Goal: Task Accomplishment & Management: Manage account settings

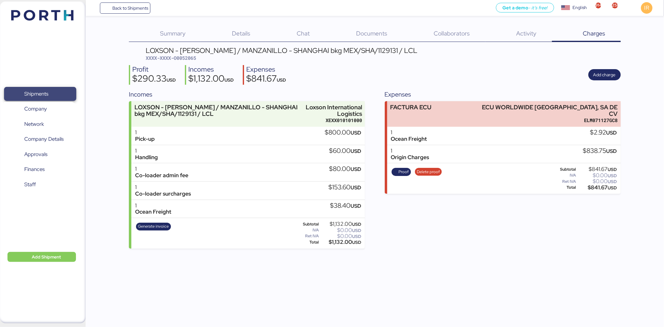
click at [36, 94] on span "Shipments" at bounding box center [36, 93] width 24 height 9
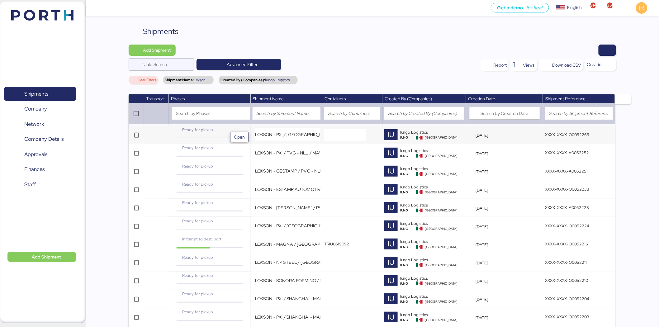
click at [235, 135] on span "Open" at bounding box center [239, 136] width 11 height 7
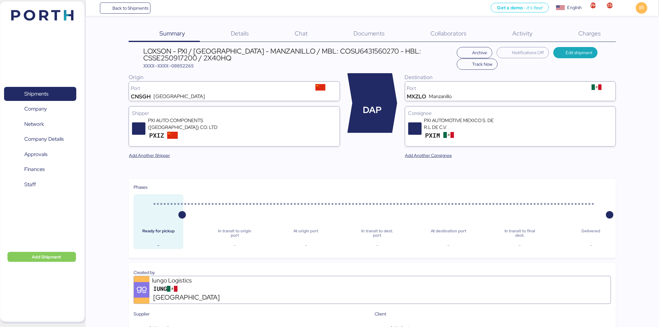
click at [302, 49] on div "LOXSON - PXI / [GEOGRAPHIC_DATA] - MANZANILLO / MBL: COSU6431560270 - HBL: CSSE…" at bounding box center [299, 55] width 311 height 14
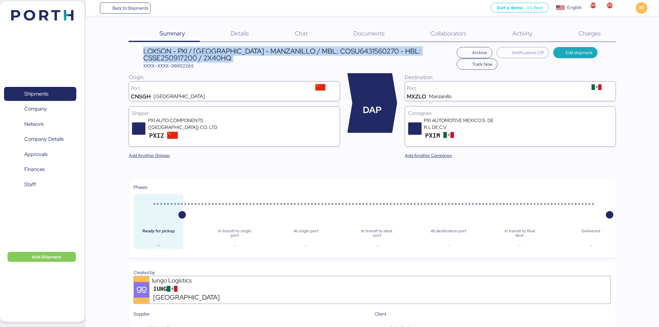
click at [302, 49] on div "LOXSON - PXI / [GEOGRAPHIC_DATA] - MANZANILLO / MBL: COSU6431560270 - HBL: CSSE…" at bounding box center [299, 55] width 311 height 14
copy div "LOXSON - PXI / [GEOGRAPHIC_DATA] - MANZANILLO / MBL: COSU6431560270 - HBL: CSSE…"
click at [60, 122] on span "Network" at bounding box center [40, 124] width 67 height 9
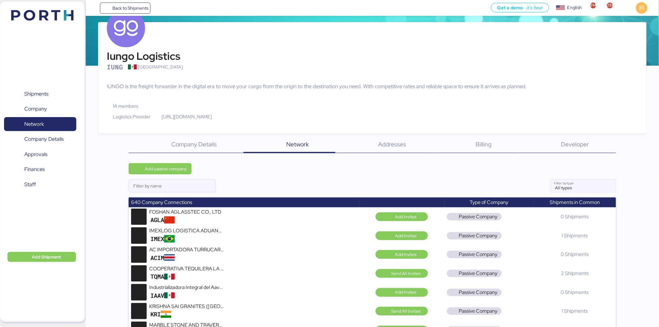
scroll to position [55, 0]
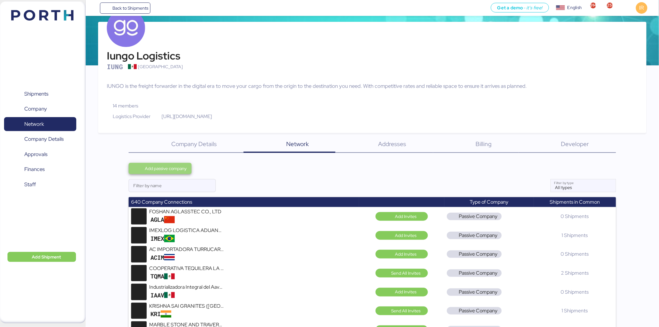
click at [166, 170] on span "Add passive company" at bounding box center [166, 168] width 42 height 7
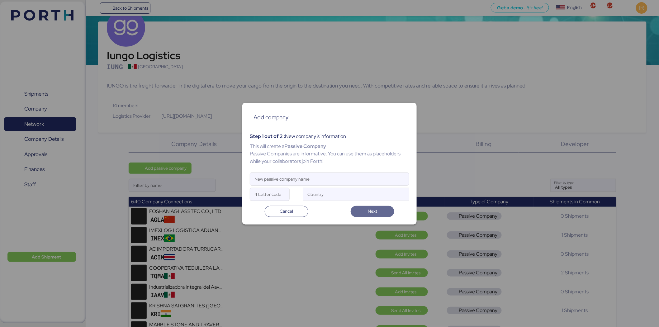
paste input "BENTELER DE MEXICO"
click at [285, 181] on input "New passive company name" at bounding box center [329, 179] width 159 height 12
type input "BENTELER DE MEXICO"
click at [263, 190] on input "4 Letter code" at bounding box center [269, 194] width 39 height 12
type input "BENT"
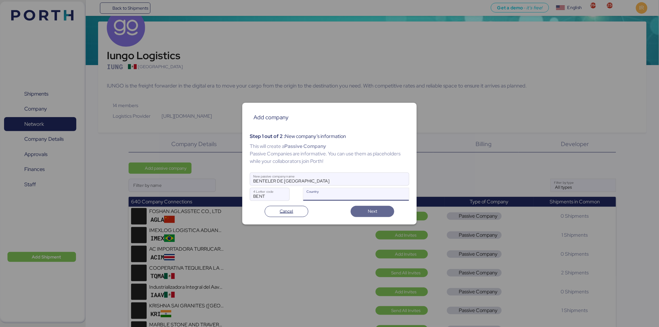
click at [342, 193] on input "Country" at bounding box center [353, 195] width 91 height 7
type input "mex"
click at [345, 203] on div "Mexico MX" at bounding box center [356, 207] width 105 height 12
click at [363, 207] on span "Next" at bounding box center [373, 211] width 34 height 9
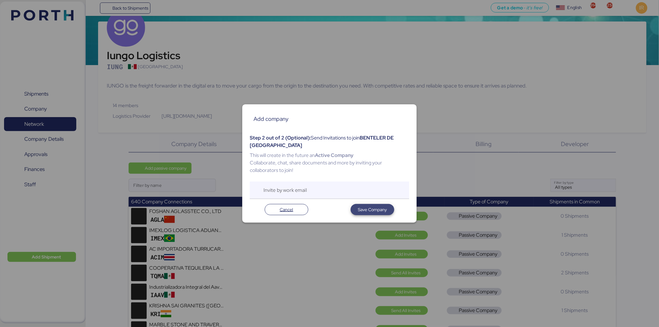
click at [363, 207] on span "Save Company" at bounding box center [372, 209] width 29 height 7
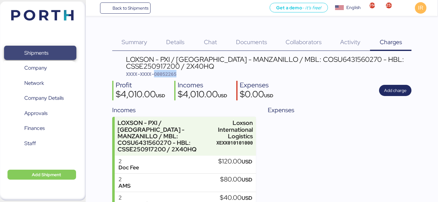
click at [59, 50] on span "Shipments" at bounding box center [40, 53] width 67 height 9
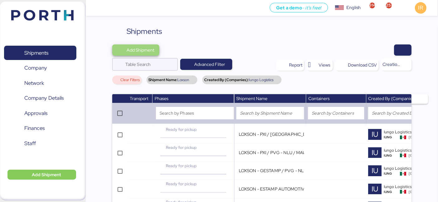
click at [131, 45] on span "Add Shipment" at bounding box center [135, 50] width 47 height 11
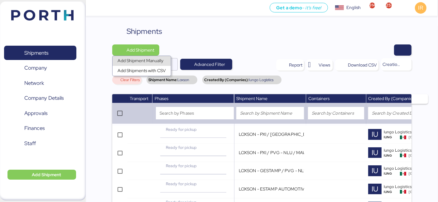
click at [137, 59] on div "Add Shipment Manually" at bounding box center [141, 61] width 48 height 9
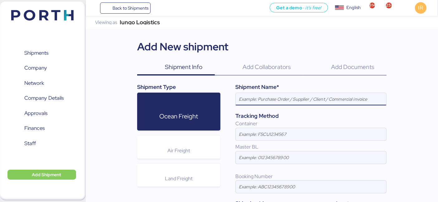
click at [267, 99] on input at bounding box center [310, 99] width 150 height 12
paste input "LOXSON - PXI / [GEOGRAPHIC_DATA] - MANZANILLO / MBL: COSU6431560270 - HBL: CSSE…"
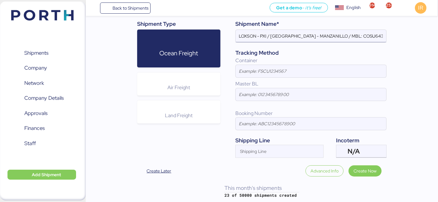
click at [262, 35] on input "LOXSON - PXI / [GEOGRAPHIC_DATA] - MANZANILLO / MBL: COSU6431560270 - HBL: CSSE…" at bounding box center [310, 36] width 150 height 12
paste input "[PERSON_NAME]"
click at [320, 36] on input "LOXSON - BENTELER / SHANGHAI - MANZANILLO / MBL: COSU6431560270 - HBL: CSSE2509…" at bounding box center [310, 36] width 150 height 12
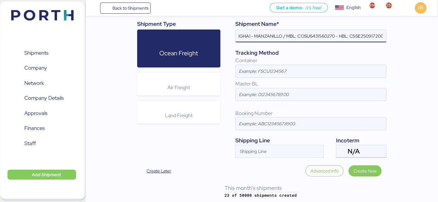
click at [320, 36] on input "LOXSON - BENTELER / SHANGHAI - MANZANILLO / MBL: COSU6431560270 - HBL: CSSE2509…" at bounding box center [310, 36] width 150 height 12
paste input "0960440"
click at [358, 36] on input "LOXSON - BENTELER / SHANGHAI - MANZANILLO / MBL: COSU6430960440 - HBL: CSSE2509…" at bounding box center [310, 36] width 150 height 12
paste input "KSSE250910998"
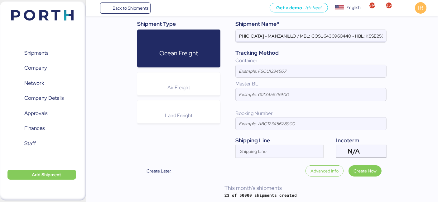
click at [358, 36] on input "LOXSON - BENTELER / [GEOGRAPHIC_DATA] - MANZANILLO / MBL: COSU6430960440 - HBL:…" at bounding box center [310, 36] width 150 height 12
click at [374, 36] on input "LOXSON - BENTELER / [GEOGRAPHIC_DATA] - MANZANILLO / MBL: COSU6430960440 - HBL:…" at bounding box center [310, 36] width 150 height 12
type input "LOXSON - BENTELER / [GEOGRAPHIC_DATA] - MANZANILLO / MBL: COSU6430960440 - HBL:…"
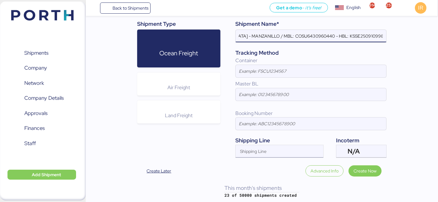
scroll to position [0, 0]
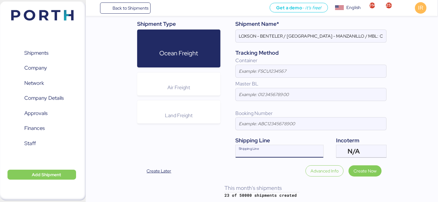
click at [249, 145] on div "Shipping Line" at bounding box center [273, 151] width 76 height 12
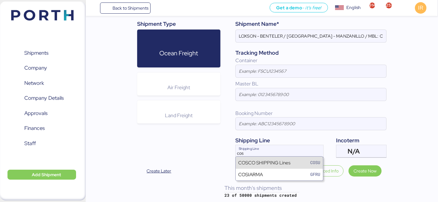
type input "cos"
click at [276, 162] on div "COSCO SHIPPING Lines" at bounding box center [264, 162] width 52 height 7
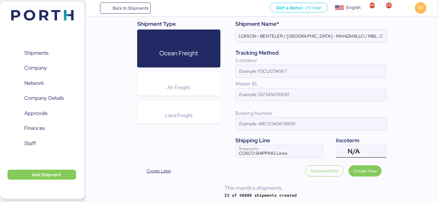
click at [357, 151] on span "N/A" at bounding box center [353, 152] width 12 height 6
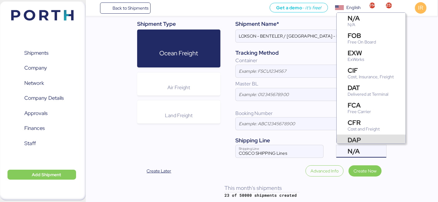
click at [353, 139] on div "DAP" at bounding box center [365, 140] width 36 height 7
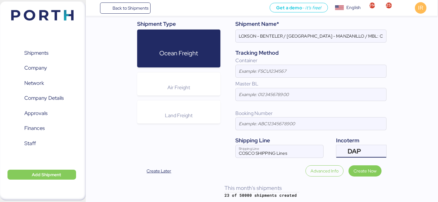
scroll to position [8, 0]
click at [366, 175] on span "Create Now" at bounding box center [364, 171] width 33 height 11
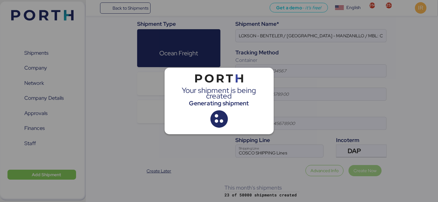
scroll to position [0, 0]
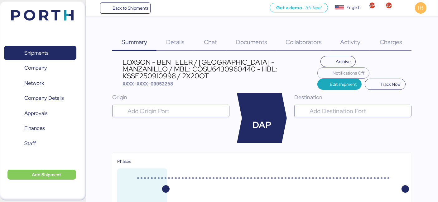
click at [163, 105] on div at bounding box center [176, 111] width 100 height 12
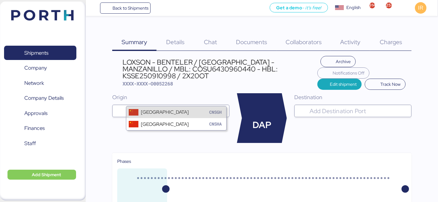
type input "[GEOGRAPHIC_DATA]"
click at [172, 109] on div "Shanghai CNSGH" at bounding box center [176, 113] width 100 height 12
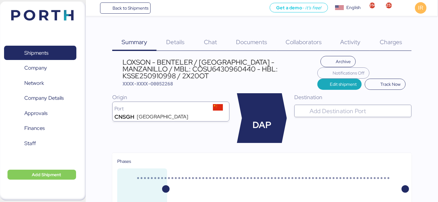
click at [323, 107] on input "search" at bounding box center [358, 110] width 100 height 7
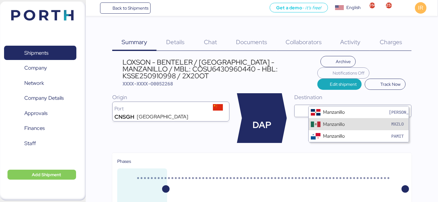
type input "manzanillo"
click at [323, 122] on div "Manzanillo" at bounding box center [334, 124] width 22 height 7
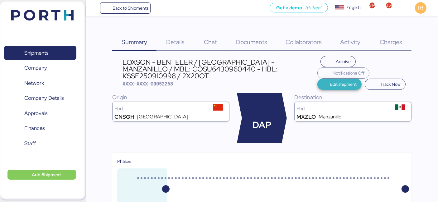
click at [332, 81] on span "Edit shipment" at bounding box center [343, 84] width 27 height 7
click at [322, 80] on span "Edit shipment" at bounding box center [339, 84] width 35 height 9
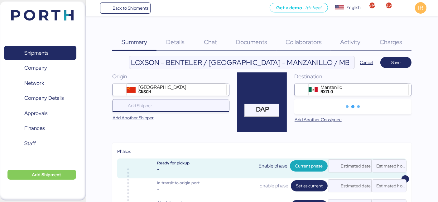
click at [173, 107] on input "search" at bounding box center [171, 105] width 91 height 7
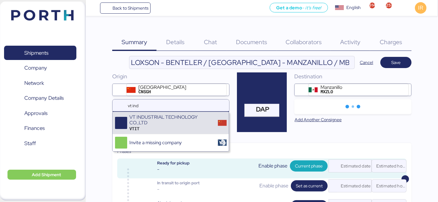
type input "vt ind"
click at [169, 127] on div "VTIT" at bounding box center [171, 129] width 84 height 6
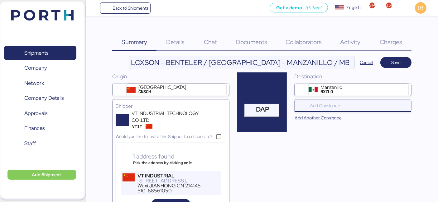
click at [328, 109] on input "search" at bounding box center [353, 105] width 91 height 7
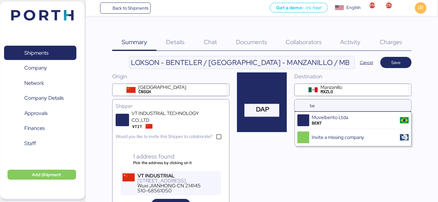
type input "b"
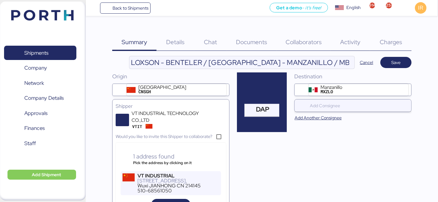
click at [379, 143] on div "Destination Manzanillo MXZLO Add Another Consignee" at bounding box center [352, 195] width 117 height 244
click at [393, 67] on span "Save" at bounding box center [395, 62] width 31 height 11
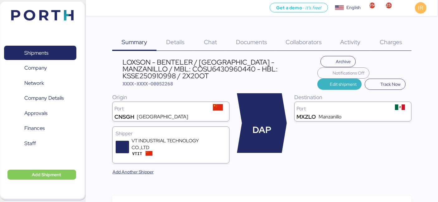
click at [317, 79] on span "Edit shipment" at bounding box center [339, 84] width 45 height 11
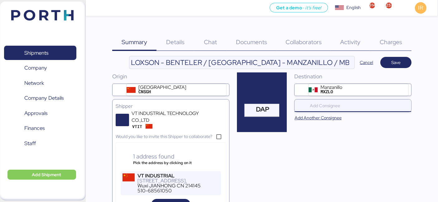
click at [333, 105] on input "search" at bounding box center [353, 105] width 91 height 7
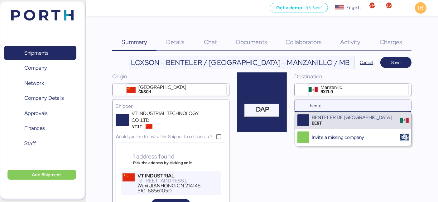
type input "bente"
click at [334, 119] on div "BENTELER DE MEXICO" at bounding box center [351, 118] width 80 height 6
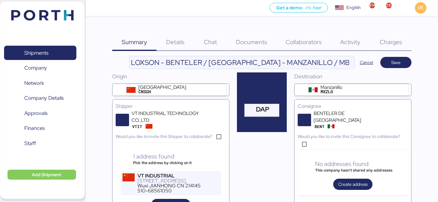
click at [398, 57] on div "Cancel Save" at bounding box center [382, 62] width 57 height 11
click at [395, 60] on span "Save" at bounding box center [395, 62] width 9 height 7
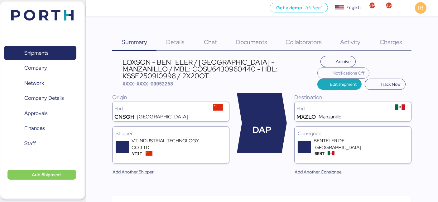
click at [181, 46] on div "Details 0" at bounding box center [175, 38] width 38 height 25
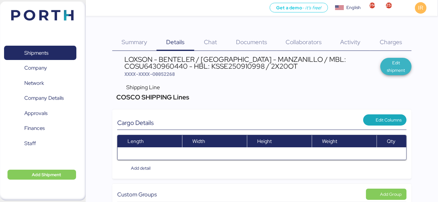
click at [398, 72] on span "Edit shipment" at bounding box center [395, 66] width 21 height 15
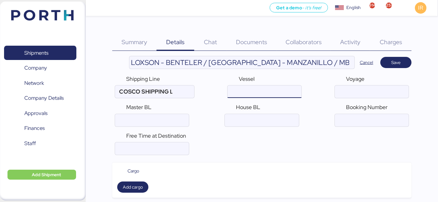
paste input "OOCL HO CHI MINH CITY /070E"
click at [256, 93] on input "ocean" at bounding box center [264, 92] width 74 height 12
type input "OOCL HO CHI MINH CITY"
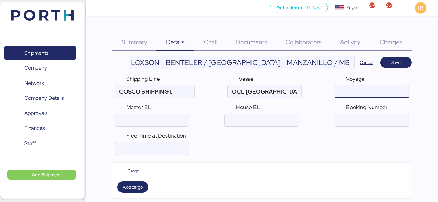
scroll to position [0, 0]
paste input "070E"
type input "070E"
click at [157, 118] on input "ocean" at bounding box center [152, 120] width 74 height 12
paste input "COSU6430960440"
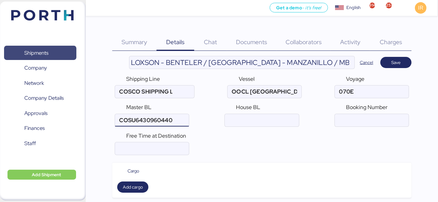
type input "COSU6430960440"
click at [275, 118] on input "ocean" at bounding box center [262, 120] width 74 height 12
paste input "KSSE250910998"
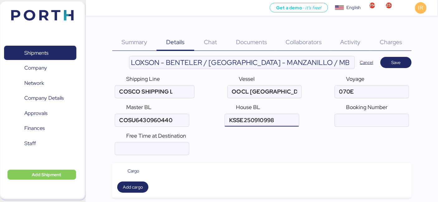
type input "KSSE250910998"
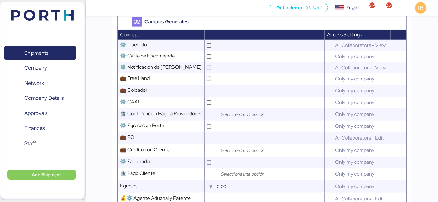
scroll to position [289, 0]
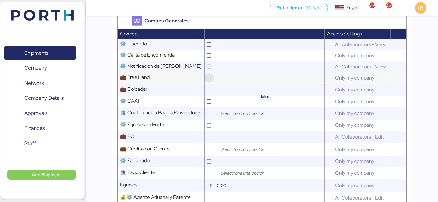
type input "5"
click at [210, 81] on div at bounding box center [208, 78] width 5 height 5
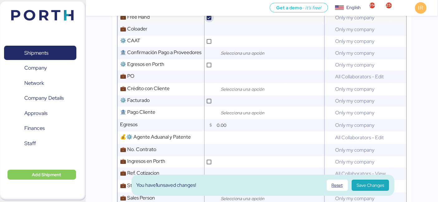
scroll to position [350, 0]
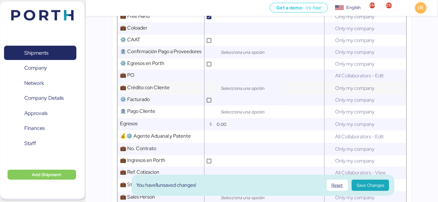
click at [241, 91] on input "search" at bounding box center [251, 88] width 65 height 7
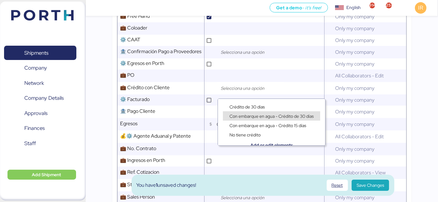
click at [244, 115] on span "Con embarque en agua - Crédito de 30 días" at bounding box center [271, 117] width 84 height 6
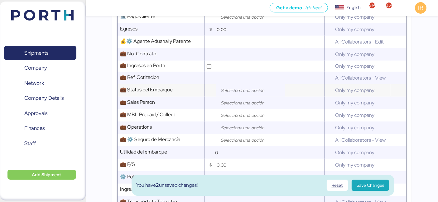
scroll to position [445, 0]
click at [246, 95] on input "search" at bounding box center [251, 91] width 65 height 7
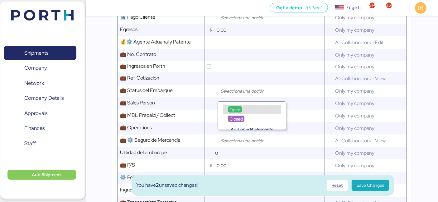
click at [239, 107] on span "Open" at bounding box center [234, 110] width 11 height 6
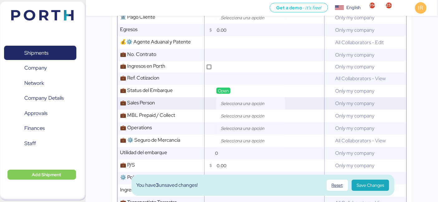
click at [236, 107] on input "search" at bounding box center [251, 103] width 65 height 7
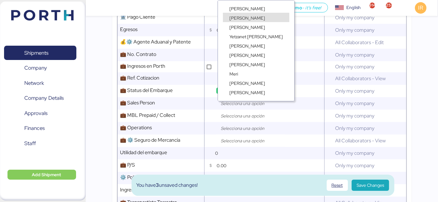
click at [244, 15] on span "Ignacio Rangel" at bounding box center [247, 18] width 36 height 6
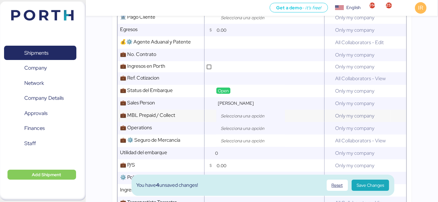
click at [234, 119] on input "search" at bounding box center [251, 115] width 65 height 7
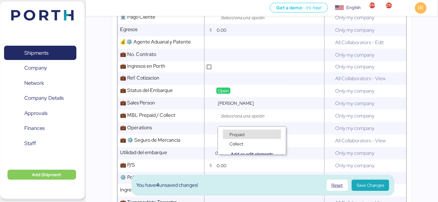
click at [234, 134] on span "Prepaid" at bounding box center [236, 135] width 15 height 6
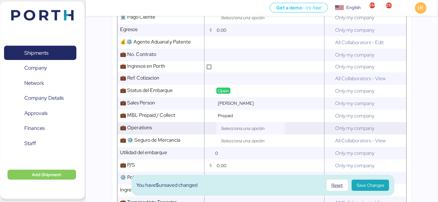
click at [239, 132] on input "search" at bounding box center [251, 128] width 65 height 7
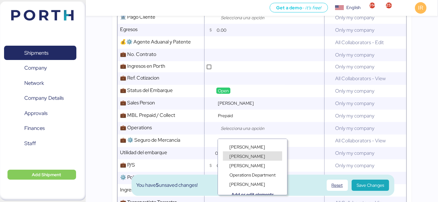
click at [256, 154] on span "Lorely Velarde" at bounding box center [247, 157] width 36 height 6
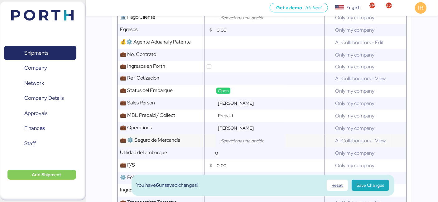
click at [254, 145] on input "search" at bounding box center [251, 140] width 65 height 7
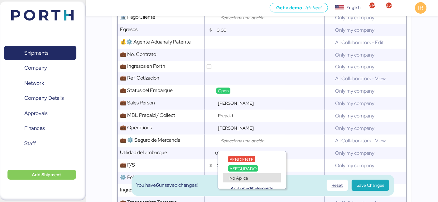
click at [236, 177] on span "No Aplica" at bounding box center [238, 179] width 18 height 6
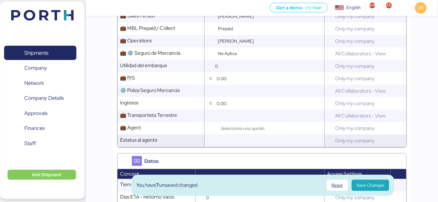
scroll to position [531, 0]
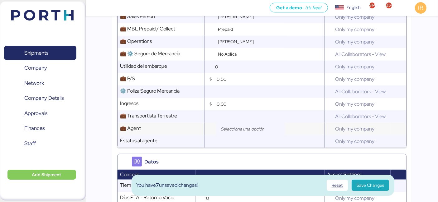
click at [242, 132] on input "search" at bounding box center [251, 129] width 65 height 7
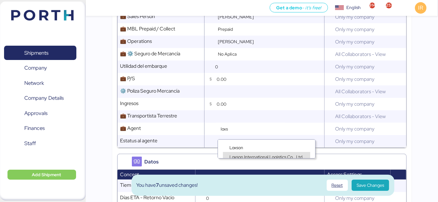
type input "loxs"
click at [238, 153] on div "Loxson International Logistics Co., Ltd." at bounding box center [266, 156] width 87 height 9
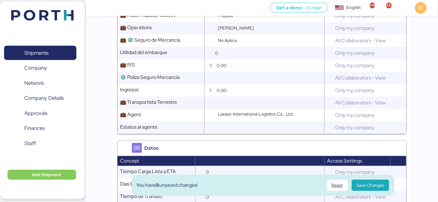
scroll to position [552, 0]
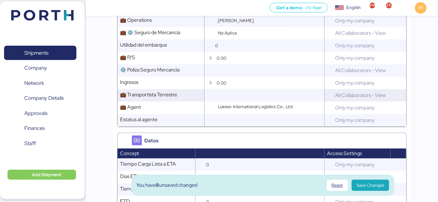
click at [235, 101] on input "text" at bounding box center [269, 95] width 109 height 12
type input "M"
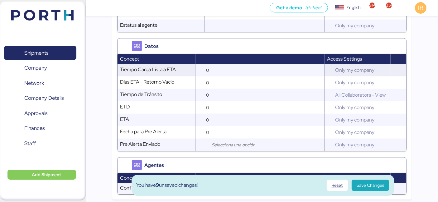
scroll to position [506, 0]
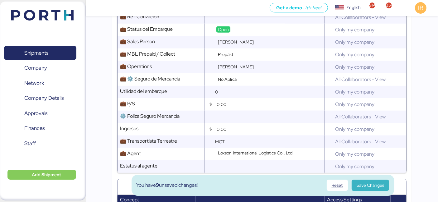
type input "MCT"
click at [365, 180] on span "Save Changes" at bounding box center [369, 185] width 37 height 11
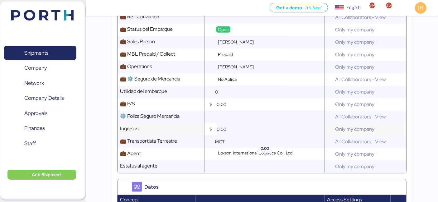
scroll to position [715, 0]
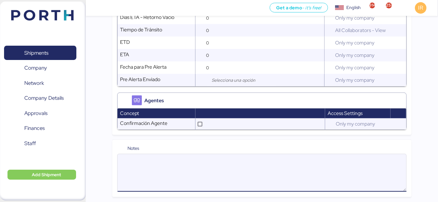
click at [163, 160] on textarea at bounding box center [261, 173] width 289 height 36
paste textarea "Please kindly note below: 1. Final MBL is not available yet, we are pushing for…"
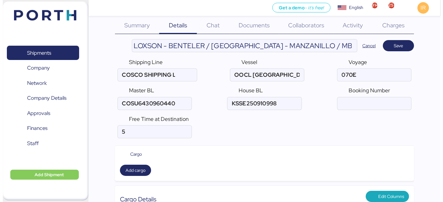
scroll to position [0, 0]
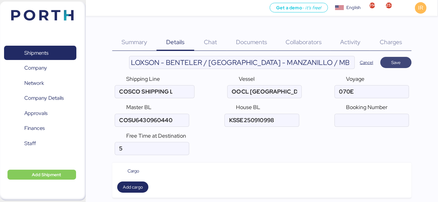
type textarea "Please kindly note below: 1. Final MBL is not available yet, we are pushing for…"
click at [396, 67] on span "Save" at bounding box center [395, 62] width 31 height 11
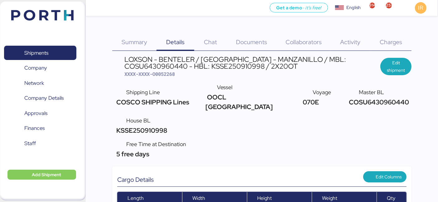
click at [248, 50] on div "Documents 0" at bounding box center [252, 38] width 50 height 25
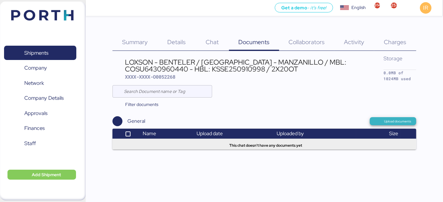
click at [382, 120] on span "Upload documents" at bounding box center [393, 122] width 36 height 6
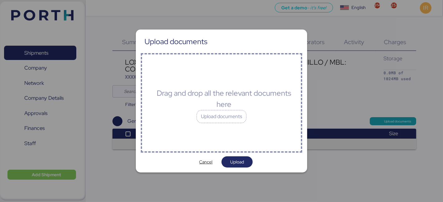
click at [256, 100] on div "Drag and drop all the relevant documents here" at bounding box center [224, 99] width 143 height 22
click at [227, 120] on div "Upload documents" at bounding box center [222, 116] width 50 height 13
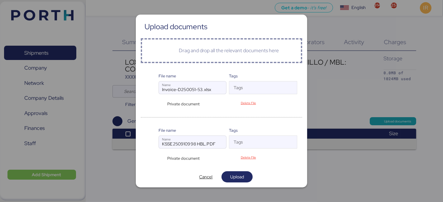
click at [158, 156] on div at bounding box center [152, 146] width 12 height 30
click at [161, 160] on div "Private document" at bounding box center [183, 159] width 48 height 6
click at [232, 173] on span "Upload" at bounding box center [236, 177] width 21 height 9
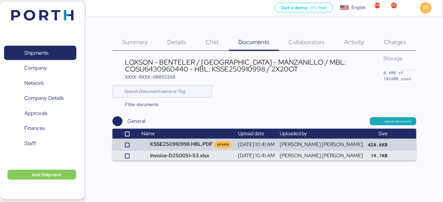
click at [390, 45] on span "Charges" at bounding box center [395, 42] width 22 height 8
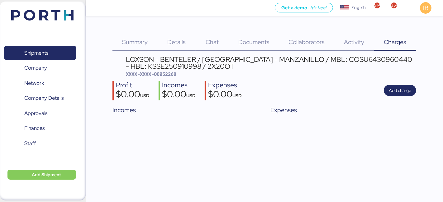
click at [195, 65] on div "LOXSON - BENTELER / [GEOGRAPHIC_DATA] - MANZANILLO / MBL: COSU6430960440 - HBL:…" at bounding box center [271, 63] width 290 height 14
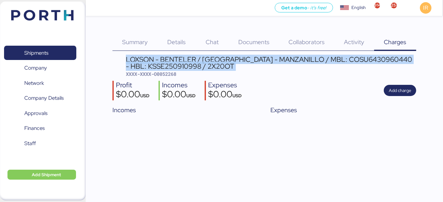
click at [195, 65] on div "LOXSON - BENTELER / [GEOGRAPHIC_DATA] - MANZANILLO / MBL: COSU6430960440 - HBL:…" at bounding box center [271, 63] width 290 height 14
copy div "LOXSON - BENTELER / [GEOGRAPHIC_DATA] - MANZANILLO / MBL: COSU6430960440 - HBL:…"
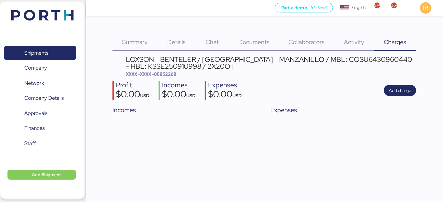
click at [169, 75] on span "XXXX-XXXX-O0052268" at bounding box center [151, 74] width 50 height 6
copy span "O0052268"
